Goal: Information Seeking & Learning: Learn about a topic

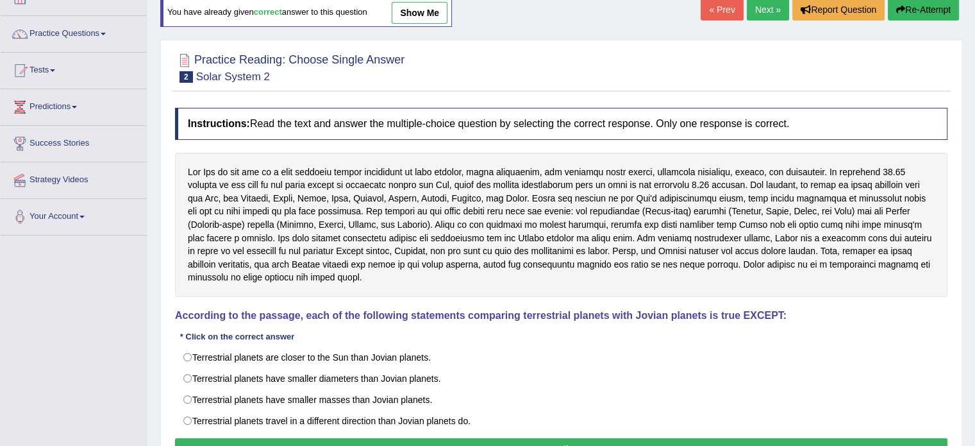
scroll to position [99, 0]
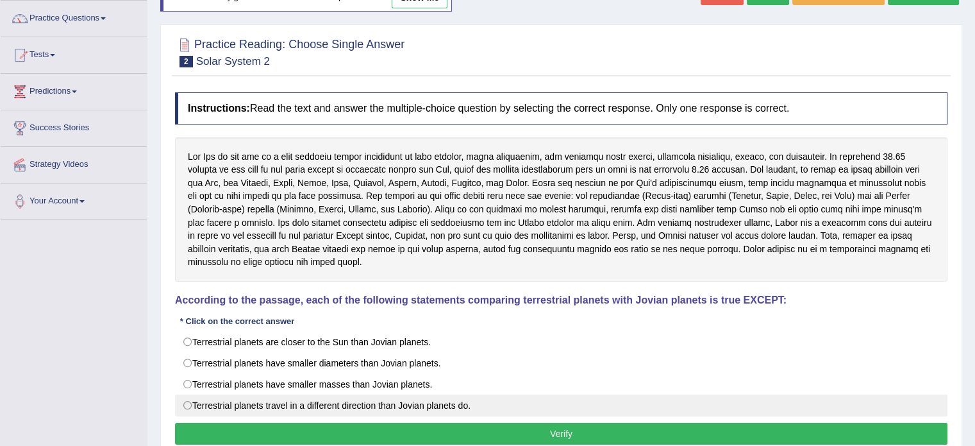
click at [291, 394] on label "Terrestrial planets travel in a different direction than Jovian planets do." at bounding box center [561, 405] width 772 height 22
radio input "true"
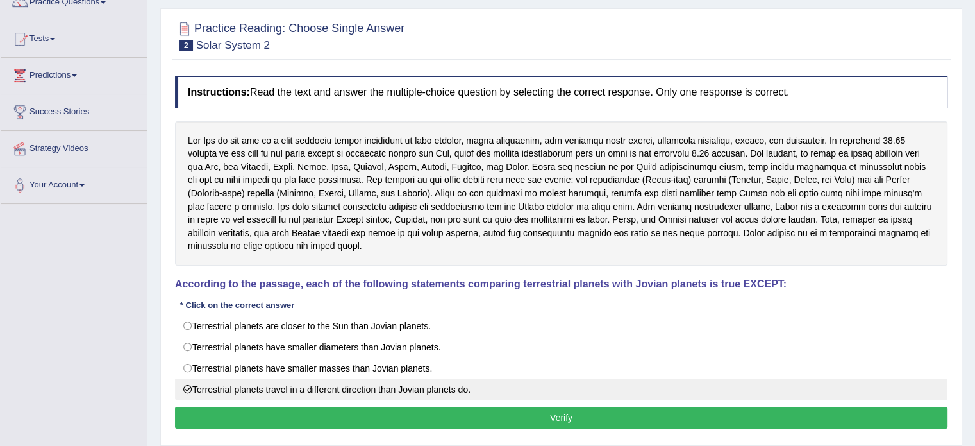
scroll to position [163, 0]
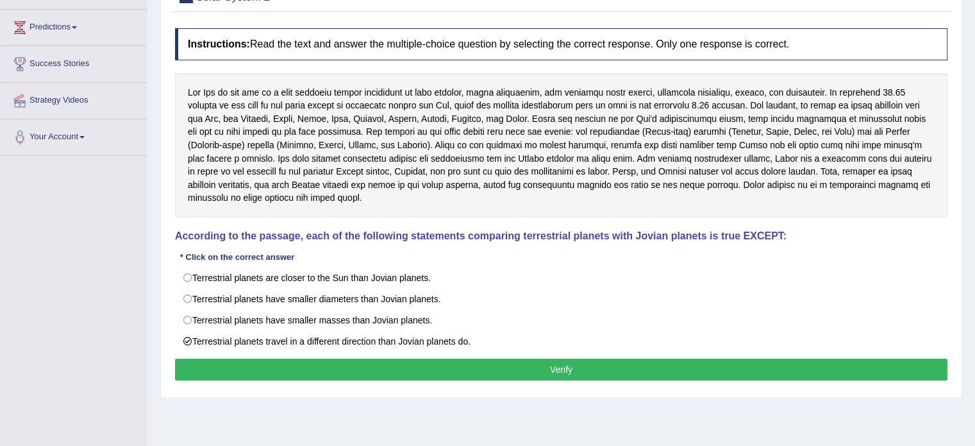
click at [308, 358] on button "Verify" at bounding box center [561, 369] width 772 height 22
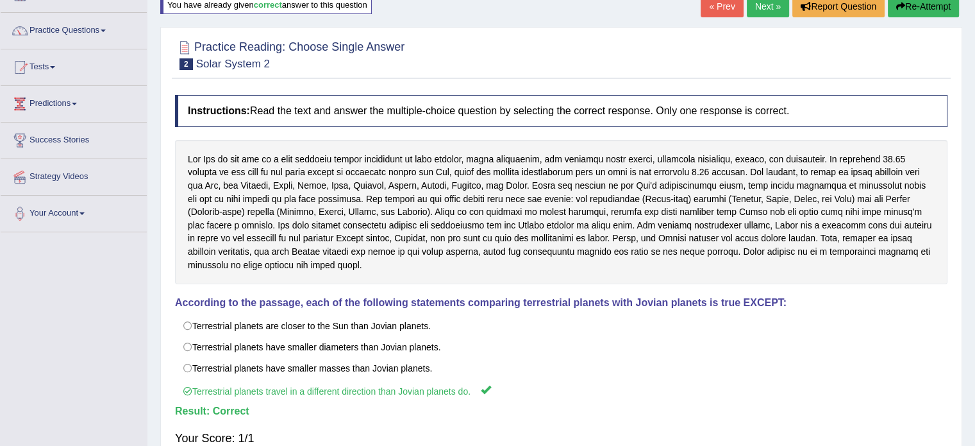
scroll to position [35, 0]
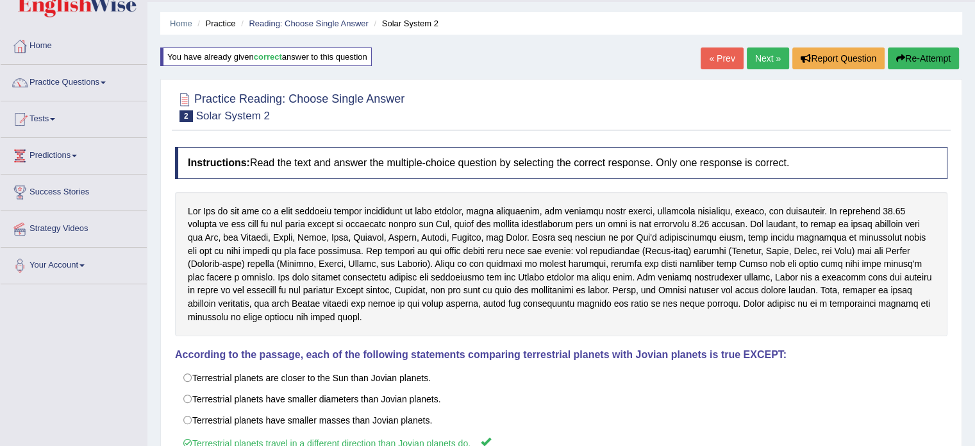
click at [758, 52] on link "Next »" at bounding box center [768, 58] width 42 height 22
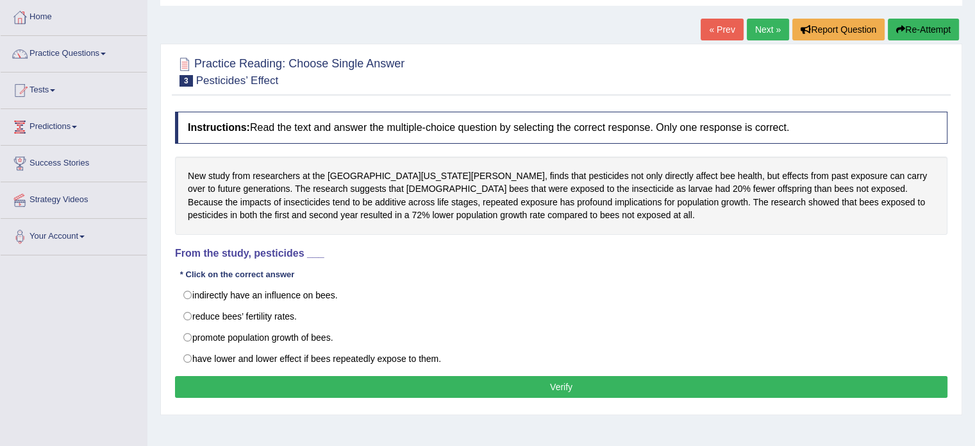
scroll to position [128, 0]
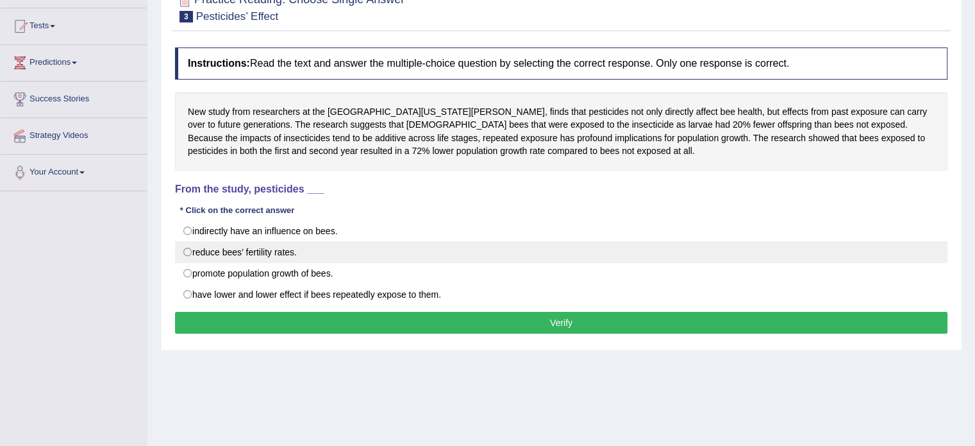
click at [297, 248] on label "reduce bees’ fertility rates." at bounding box center [561, 252] width 772 height 22
radio input "true"
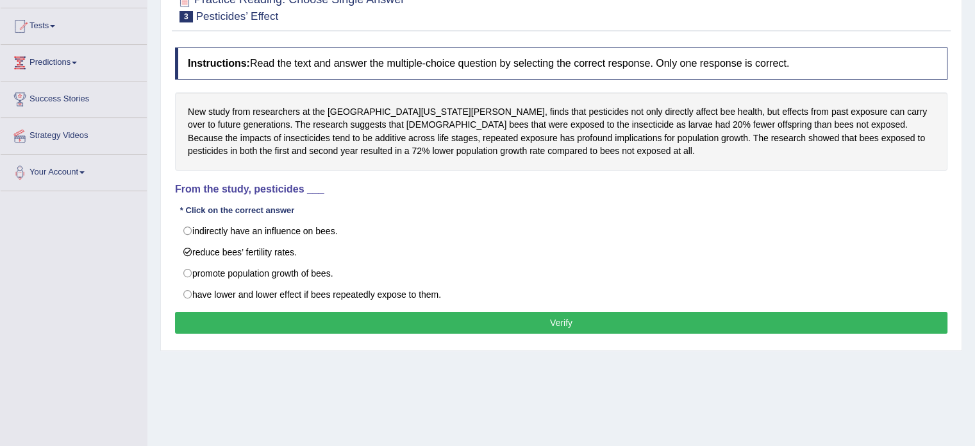
click at [374, 319] on button "Verify" at bounding box center [561, 323] width 772 height 22
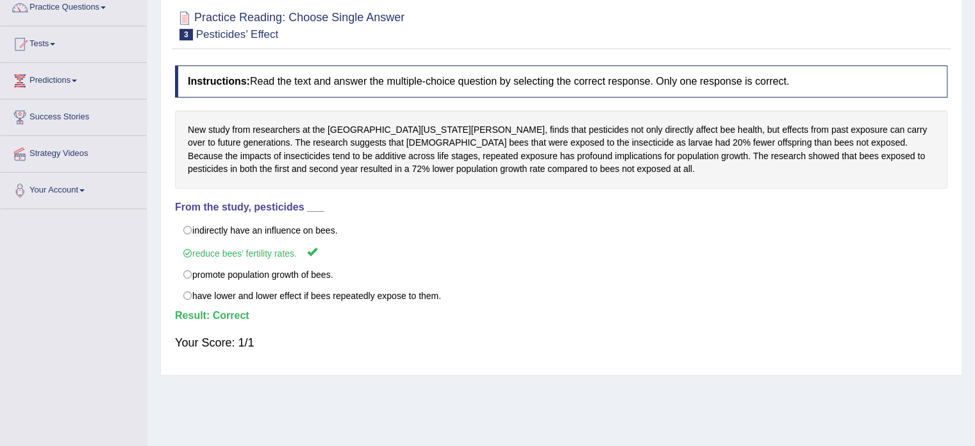
scroll to position [64, 0]
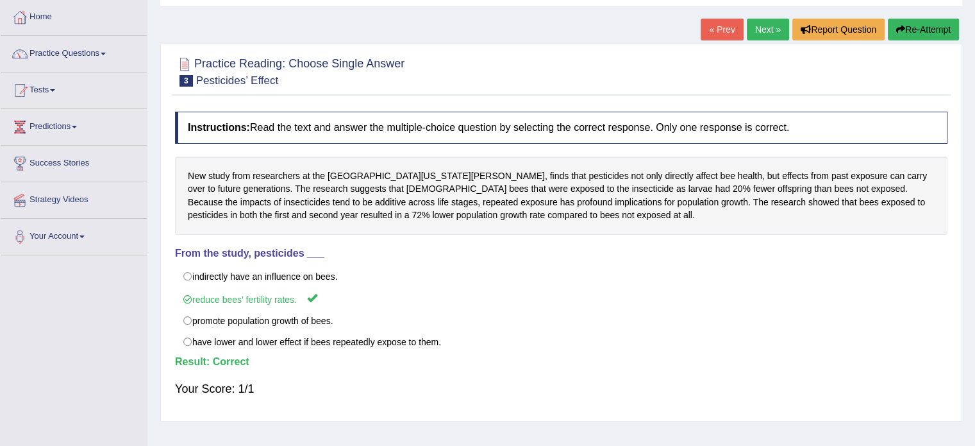
click at [751, 29] on link "Next »" at bounding box center [768, 30] width 42 height 22
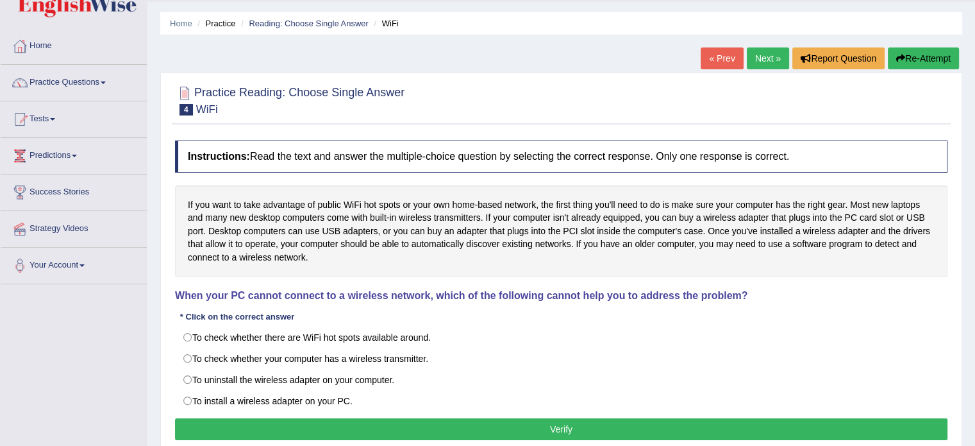
scroll to position [99, 0]
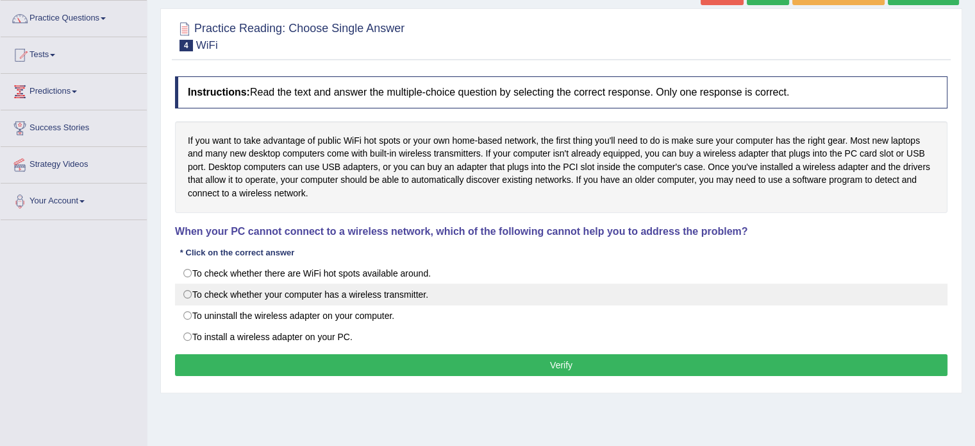
click at [262, 303] on label "To check whether your computer has a wireless transmitter." at bounding box center [561, 294] width 772 height 22
radio input "true"
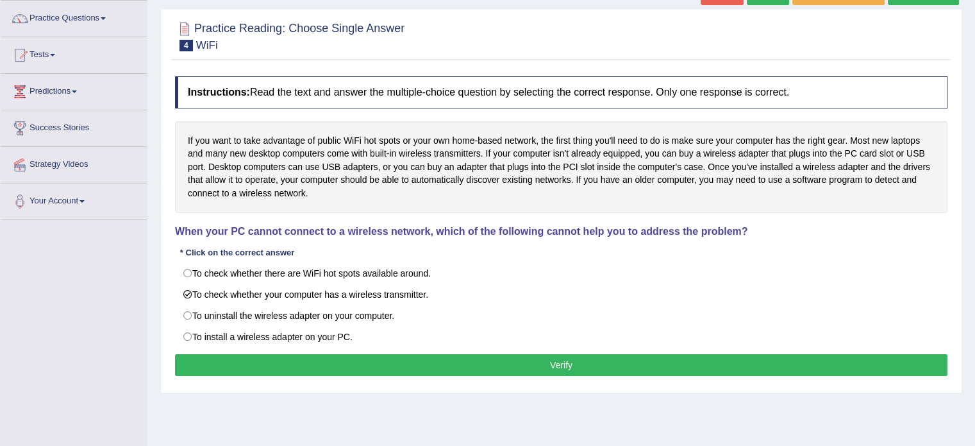
click at [272, 356] on button "Verify" at bounding box center [561, 365] width 772 height 22
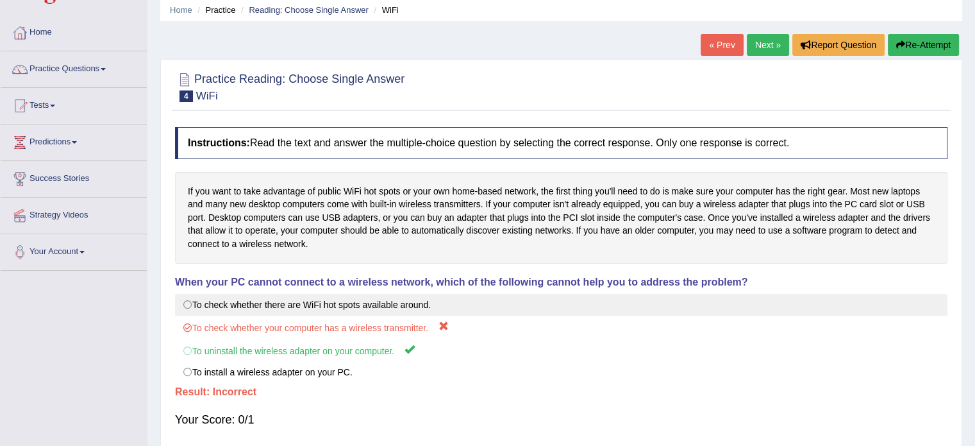
scroll to position [35, 0]
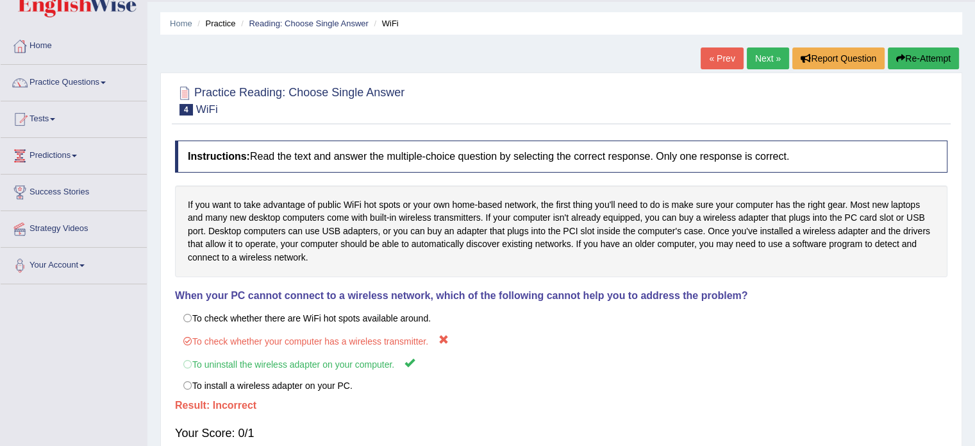
click at [767, 56] on link "Next »" at bounding box center [768, 58] width 42 height 22
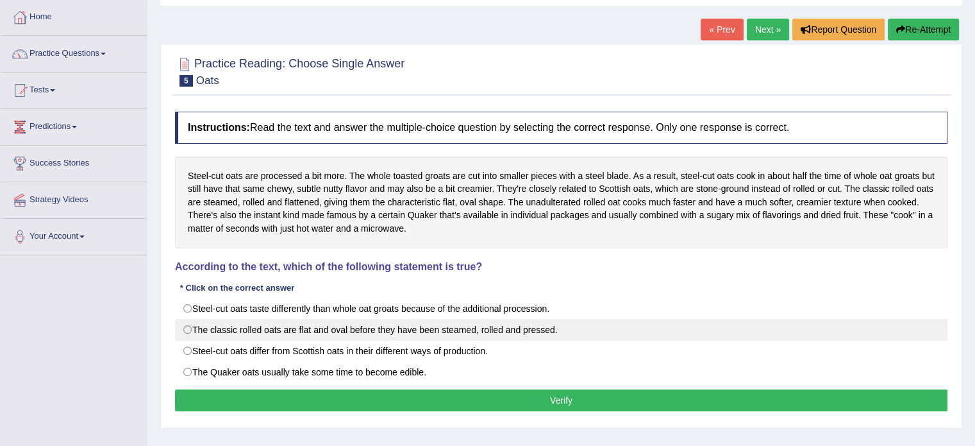
click at [313, 322] on label "The classic rolled oats are flat and oval before they have been steamed, rolled…" at bounding box center [561, 330] width 772 height 22
radio input "true"
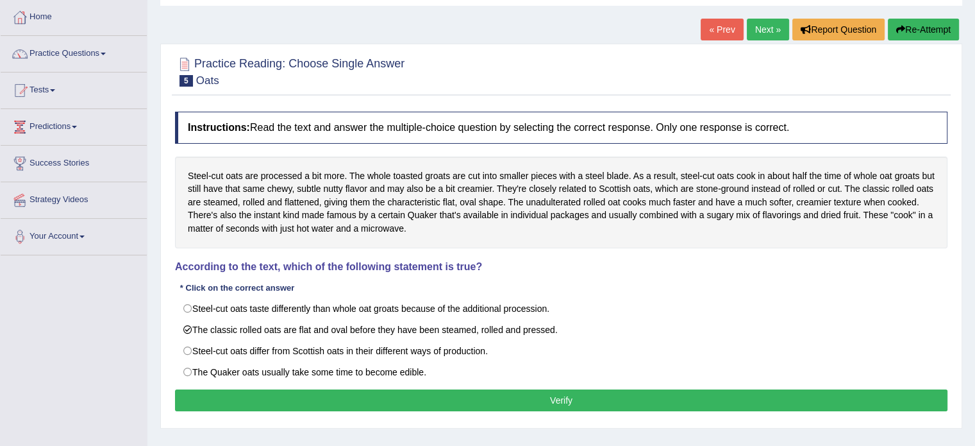
click at [310, 389] on button "Verify" at bounding box center [561, 400] width 772 height 22
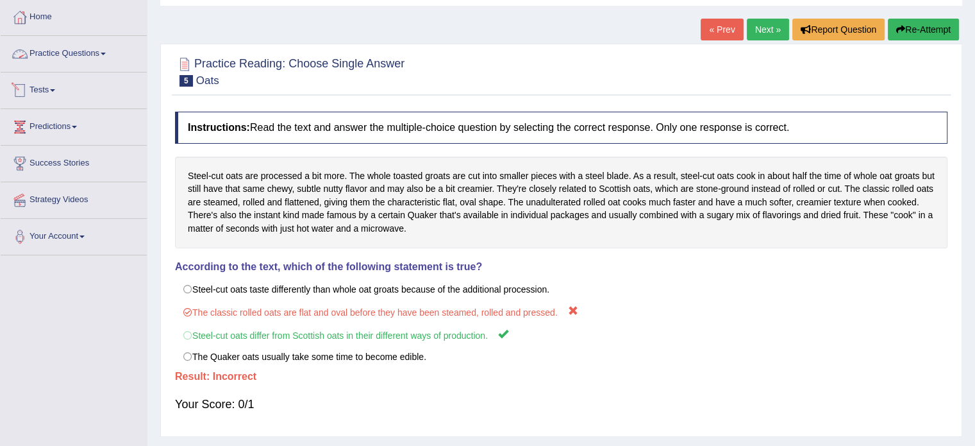
click at [59, 56] on link "Practice Questions" at bounding box center [74, 52] width 146 height 32
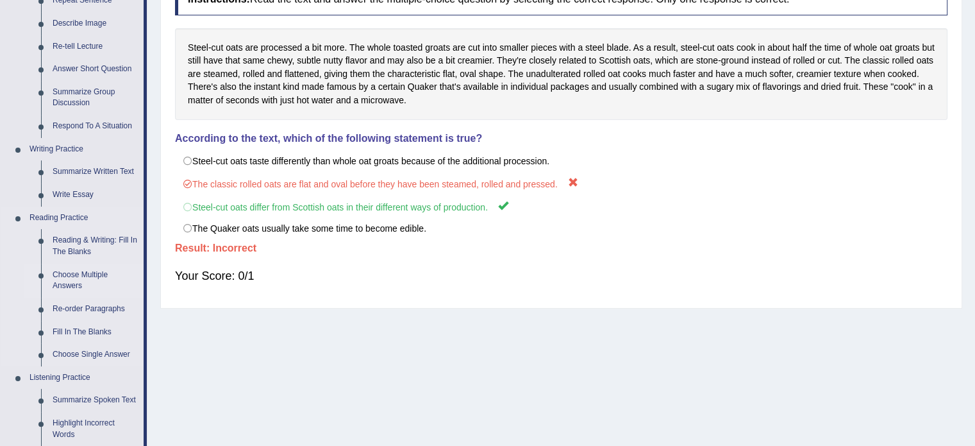
scroll to position [256, 0]
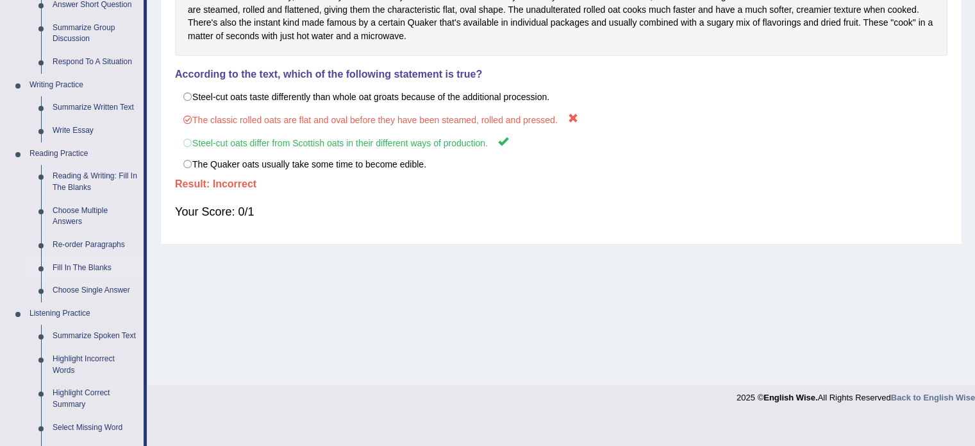
click at [65, 264] on link "Fill In The Blanks" at bounding box center [95, 267] width 97 height 23
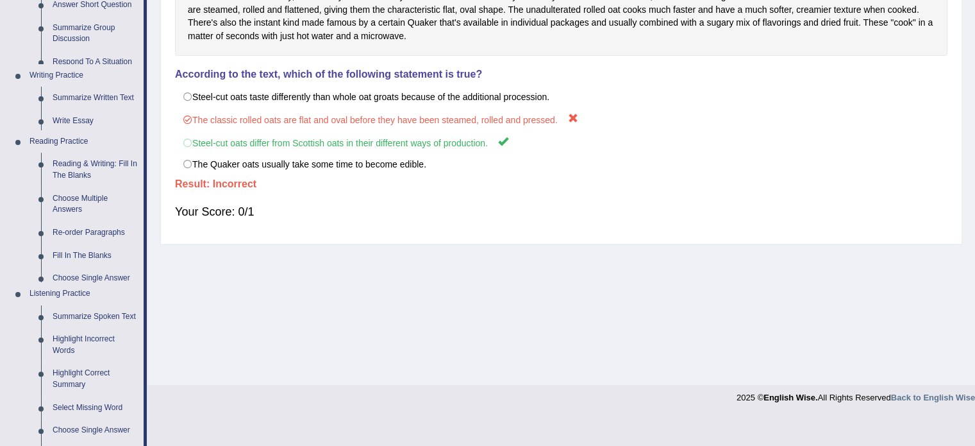
scroll to position [228, 0]
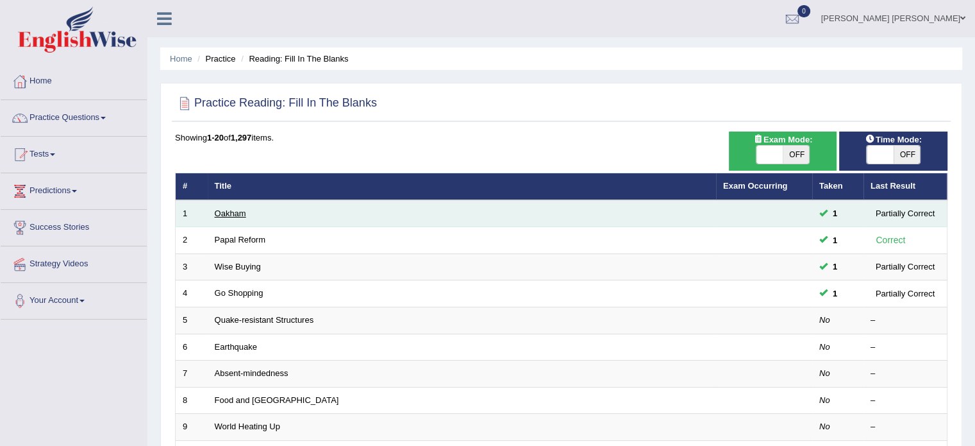
click at [219, 212] on link "Oakham" at bounding box center [230, 213] width 31 height 10
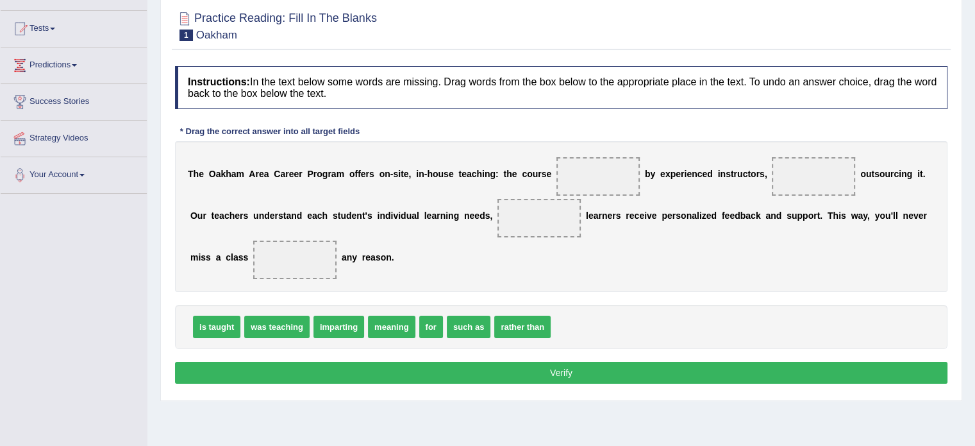
scroll to position [128, 0]
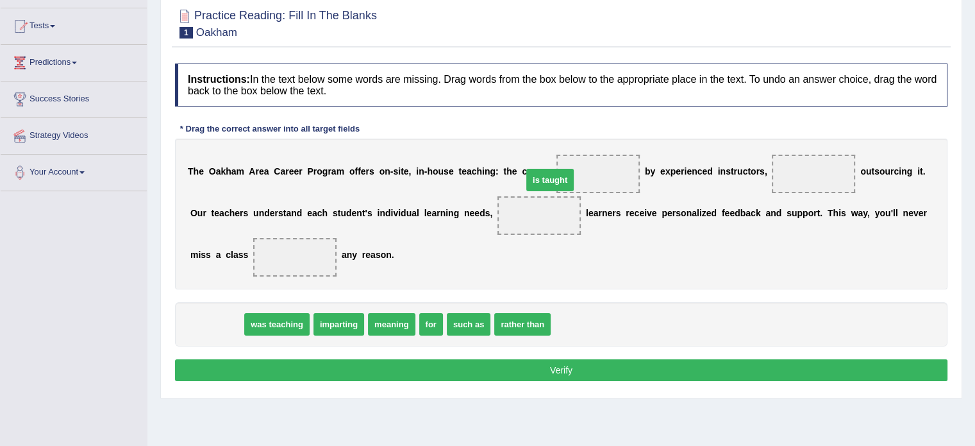
drag, startPoint x: 204, startPoint y: 319, endPoint x: 538, endPoint y: 174, distance: 363.8
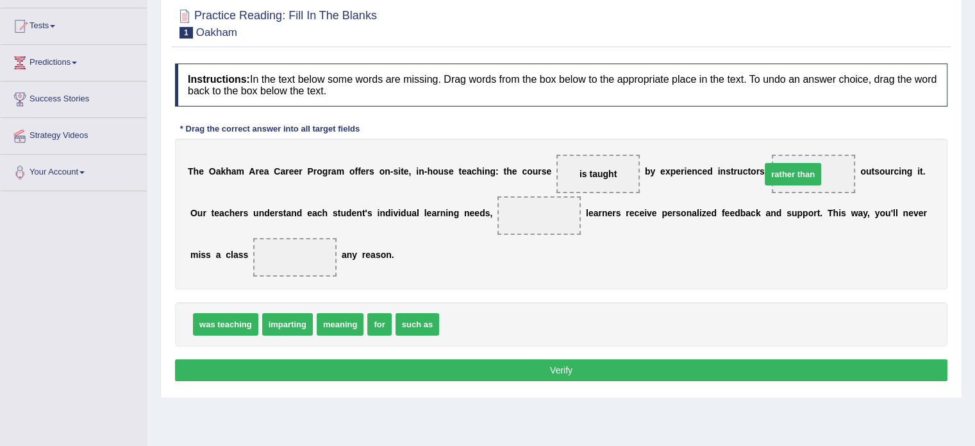
drag, startPoint x: 444, startPoint y: 322, endPoint x: 765, endPoint y: 172, distance: 354.5
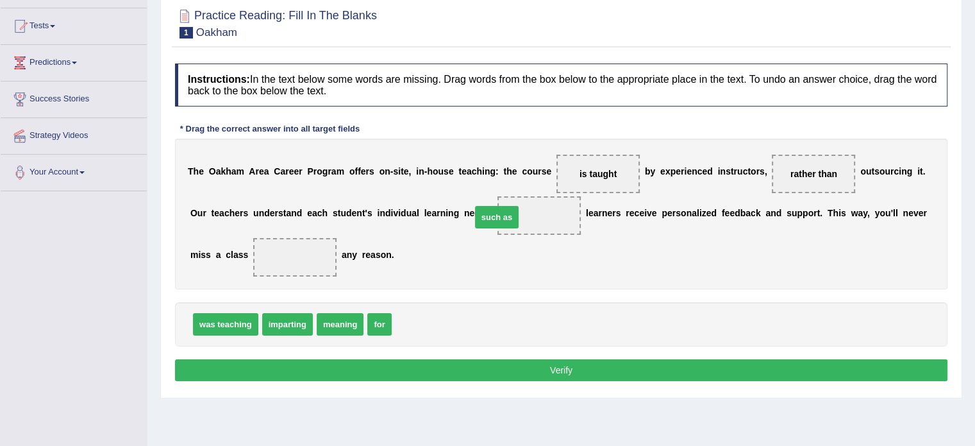
drag, startPoint x: 403, startPoint y: 325, endPoint x: 482, endPoint y: 218, distance: 133.3
drag, startPoint x: 372, startPoint y: 324, endPoint x: 242, endPoint y: 265, distance: 142.0
click at [429, 367] on button "Verify" at bounding box center [561, 370] width 772 height 22
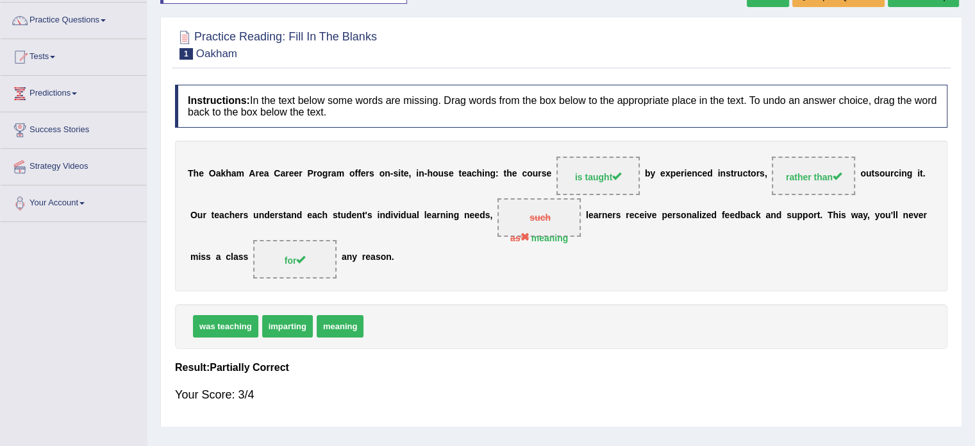
scroll to position [0, 0]
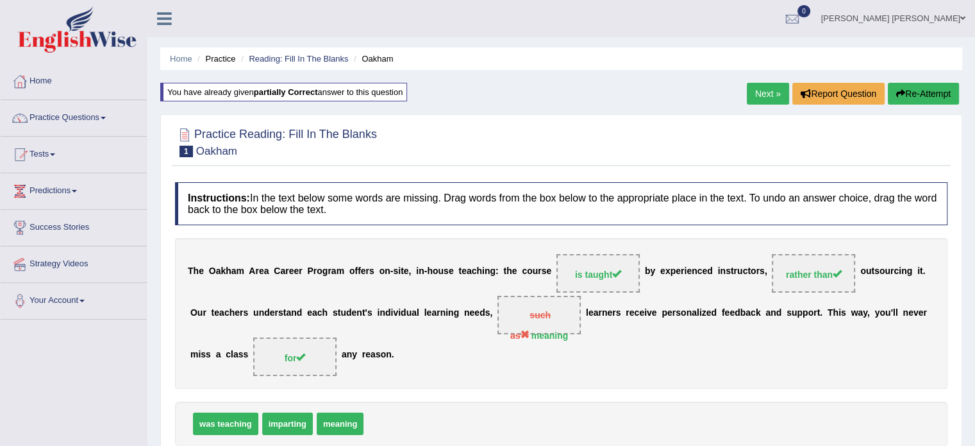
click at [761, 97] on link "Next »" at bounding box center [768, 94] width 42 height 22
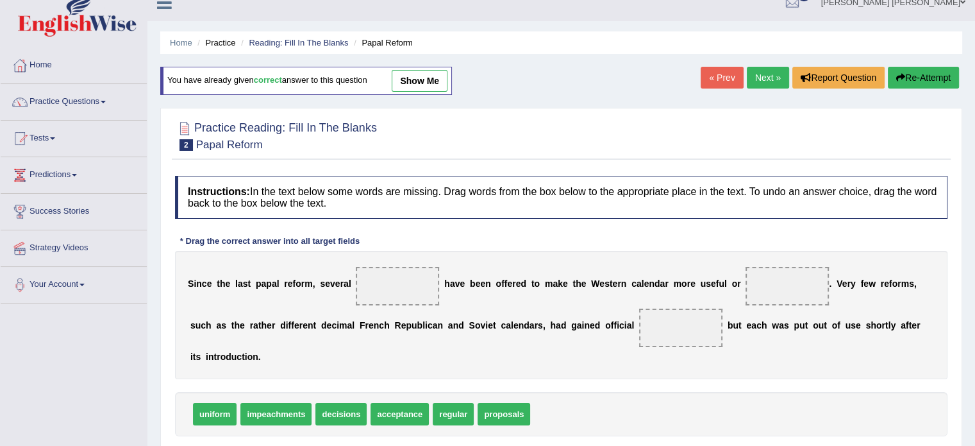
scroll to position [64, 0]
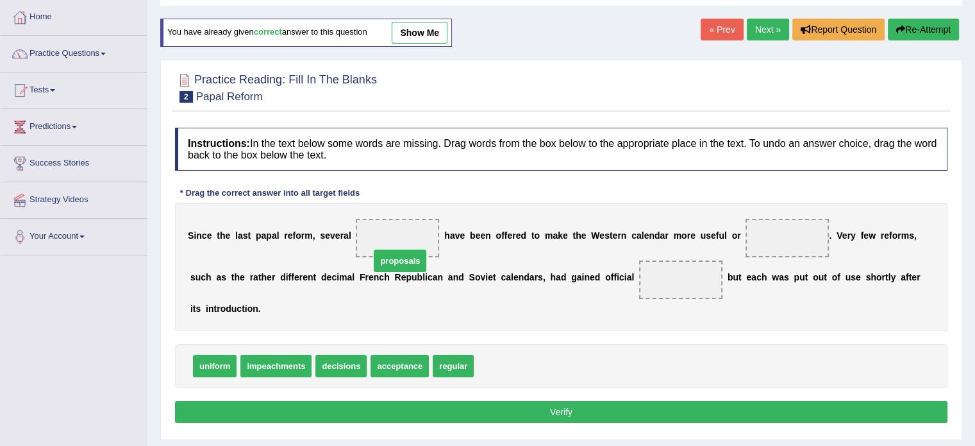
drag, startPoint x: 494, startPoint y: 343, endPoint x: 390, endPoint y: 237, distance: 148.2
drag, startPoint x: 390, startPoint y: 339, endPoint x: 282, endPoint y: 346, distance: 107.9
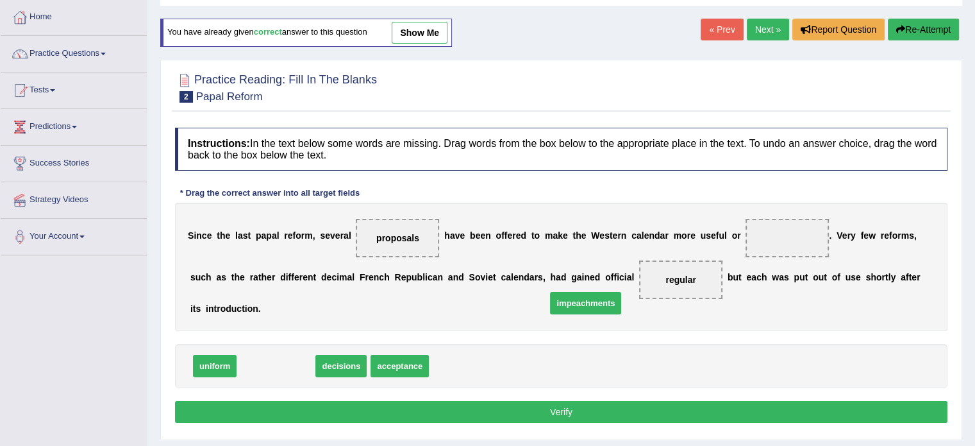
drag, startPoint x: 282, startPoint y: 346, endPoint x: 595, endPoint y: 279, distance: 319.7
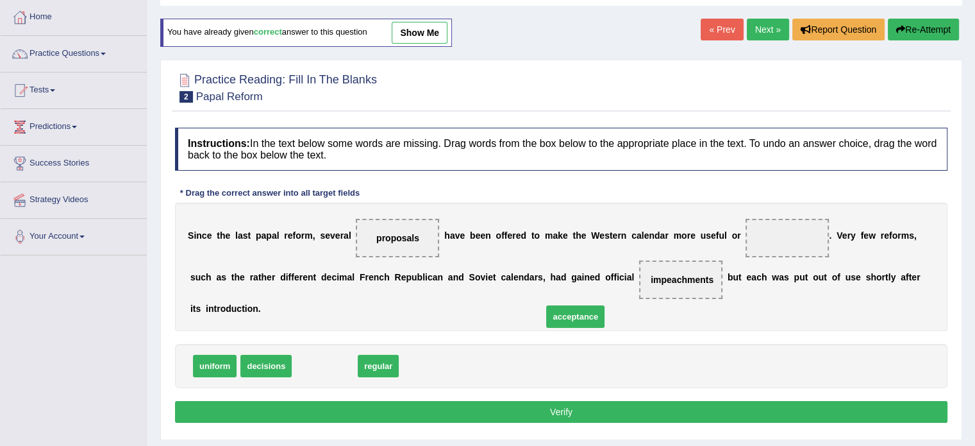
drag, startPoint x: 308, startPoint y: 348, endPoint x: 575, endPoint y: 276, distance: 276.8
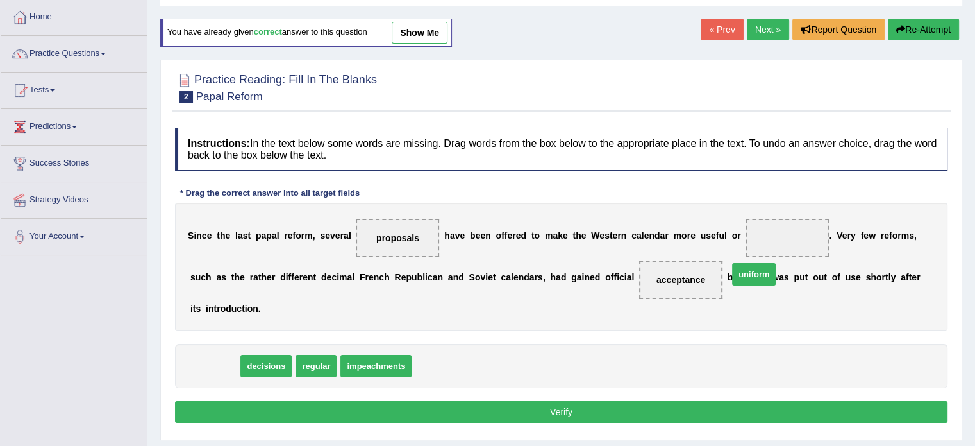
drag, startPoint x: 218, startPoint y: 350, endPoint x: 740, endPoint y: 240, distance: 533.2
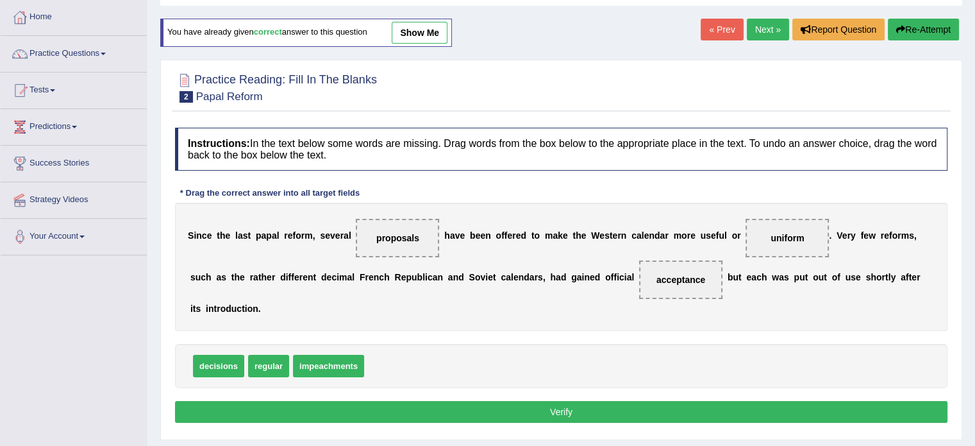
click at [443, 401] on button "Verify" at bounding box center [561, 412] width 772 height 22
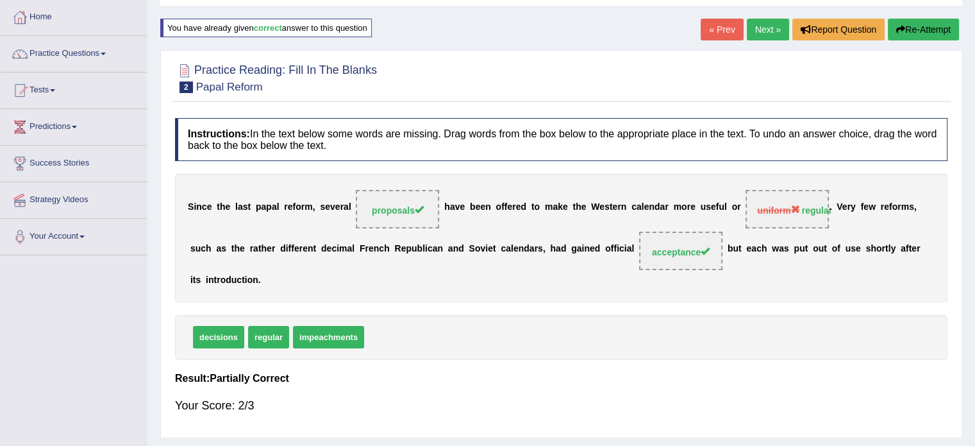
click at [771, 32] on link "Next »" at bounding box center [768, 30] width 42 height 22
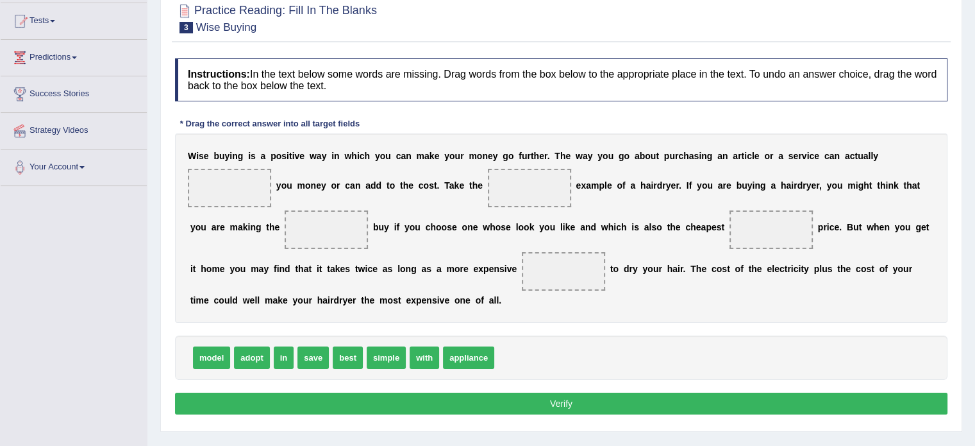
scroll to position [192, 0]
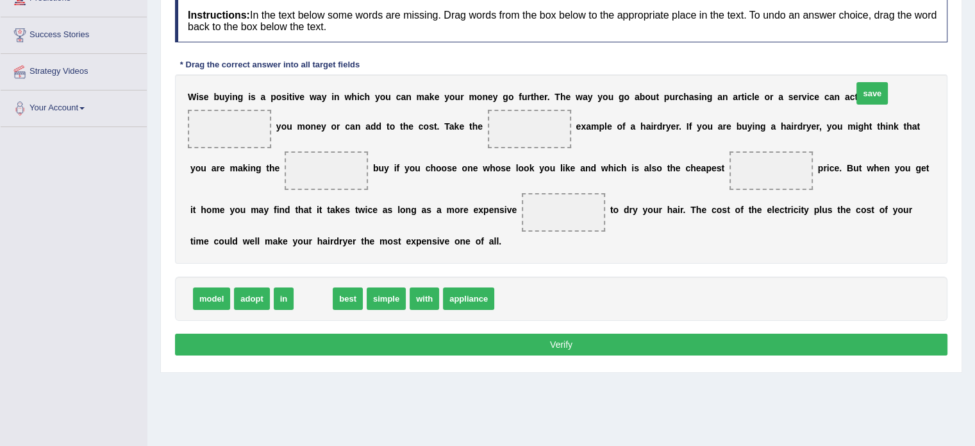
drag, startPoint x: 312, startPoint y: 320, endPoint x: 871, endPoint y: 115, distance: 595.4
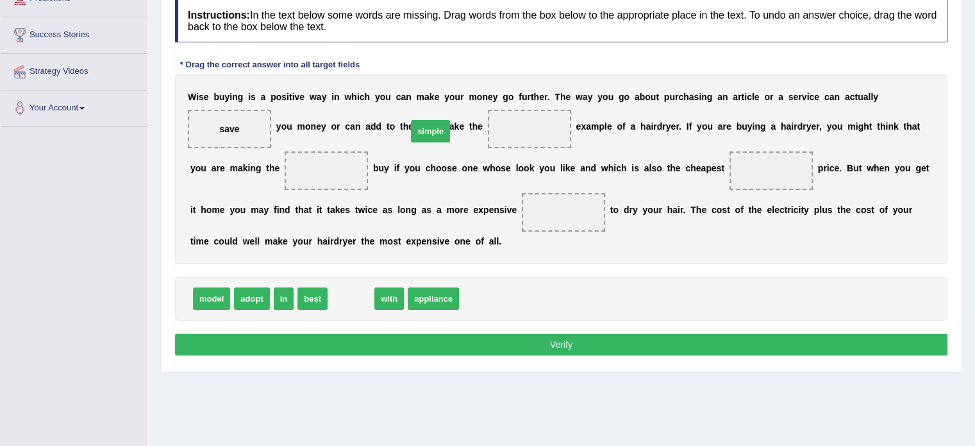
drag, startPoint x: 338, startPoint y: 318, endPoint x: 418, endPoint y: 151, distance: 185.2
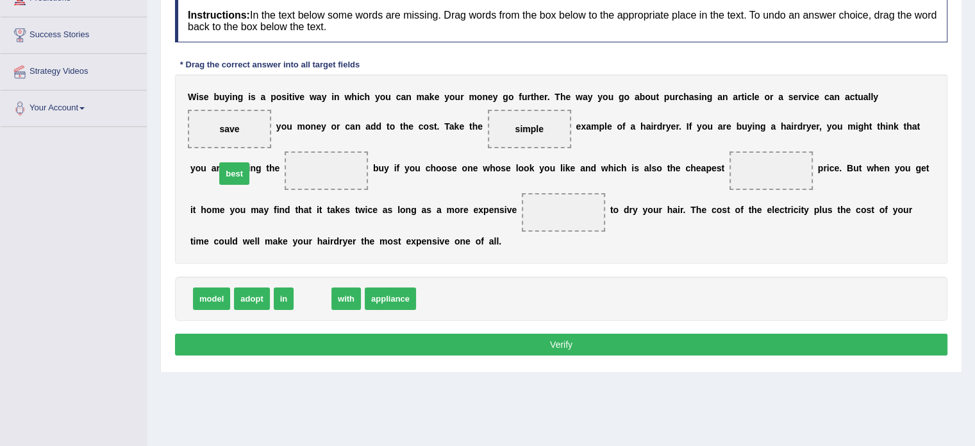
drag, startPoint x: 306, startPoint y: 321, endPoint x: 228, endPoint y: 196, distance: 147.5
